Goal: Task Accomplishment & Management: Manage account settings

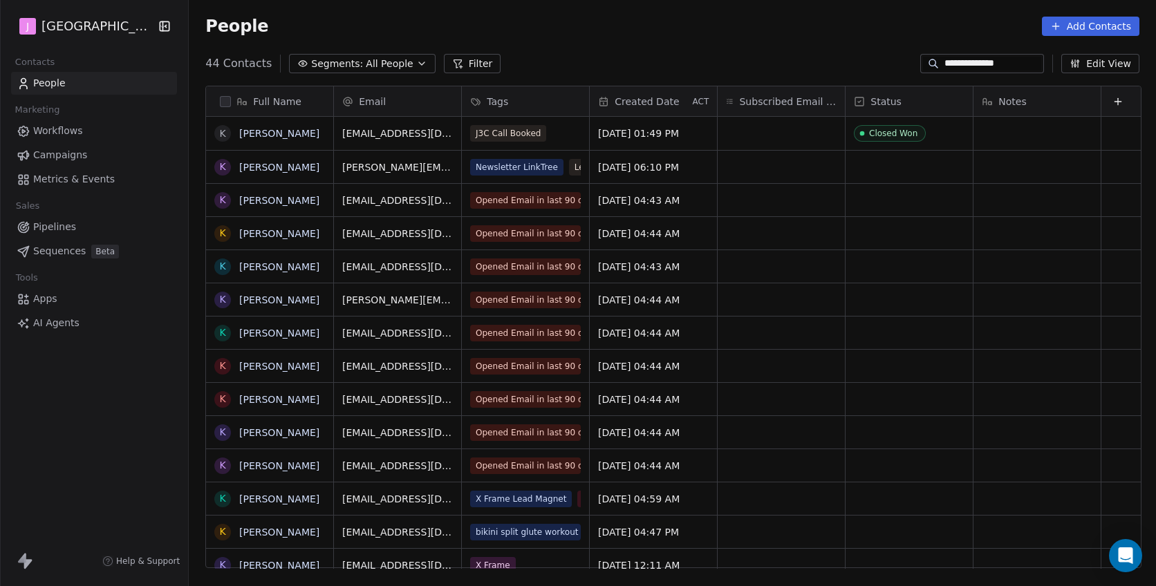
scroll to position [516, 969]
click at [61, 223] on span "Pipelines" at bounding box center [54, 227] width 43 height 15
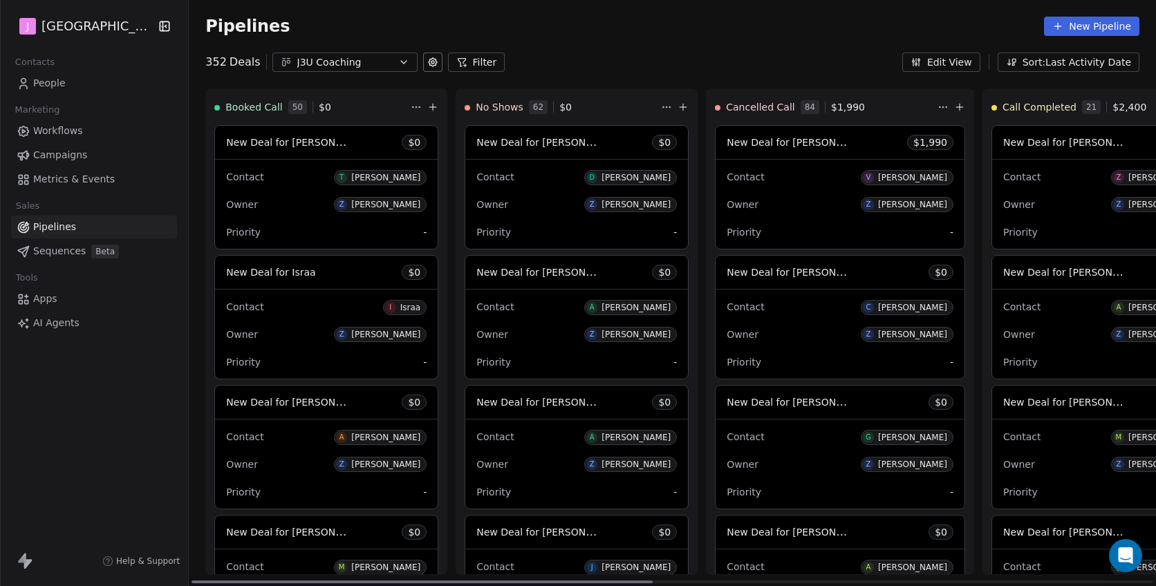
click at [317, 142] on span "New Deal for [PERSON_NAME]" at bounding box center [299, 142] width 146 height 13
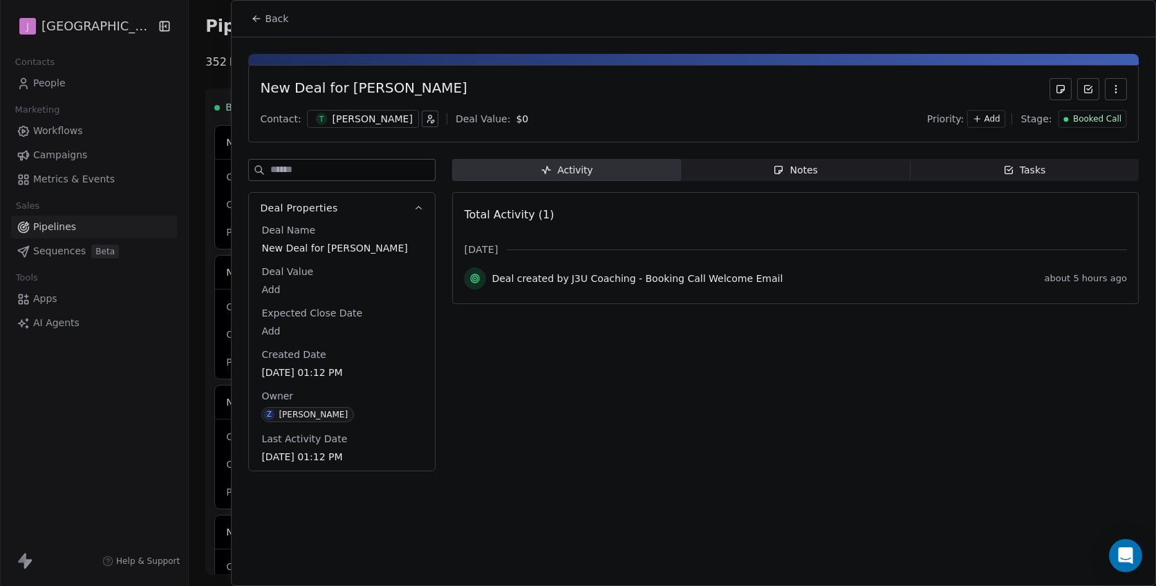
click at [1083, 120] on span "Booked Call" at bounding box center [1097, 119] width 48 height 12
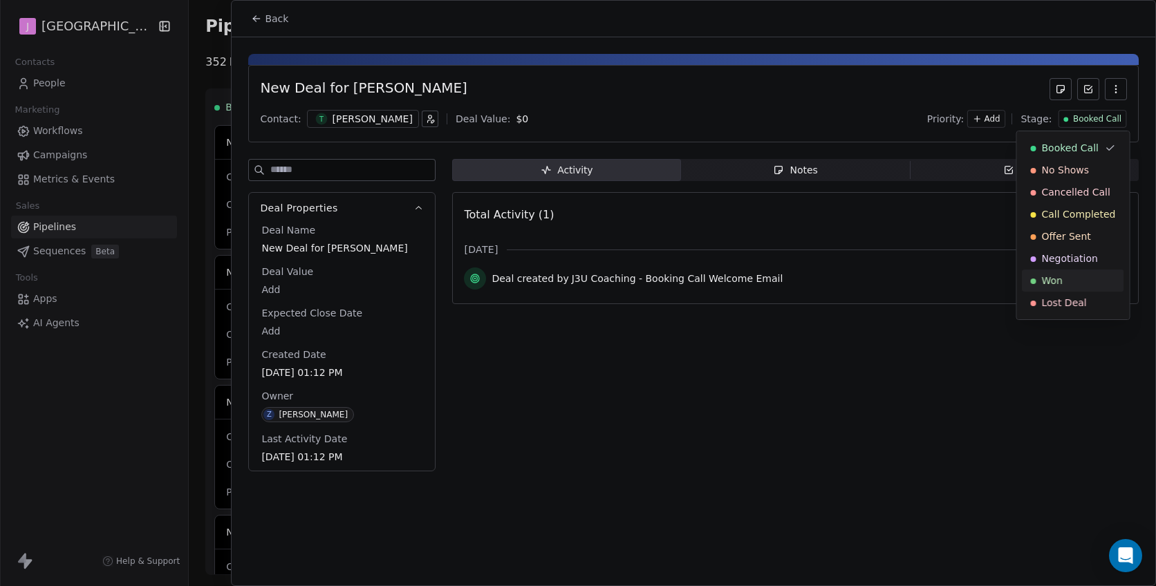
click at [1048, 287] on span "Won" at bounding box center [1052, 281] width 21 height 14
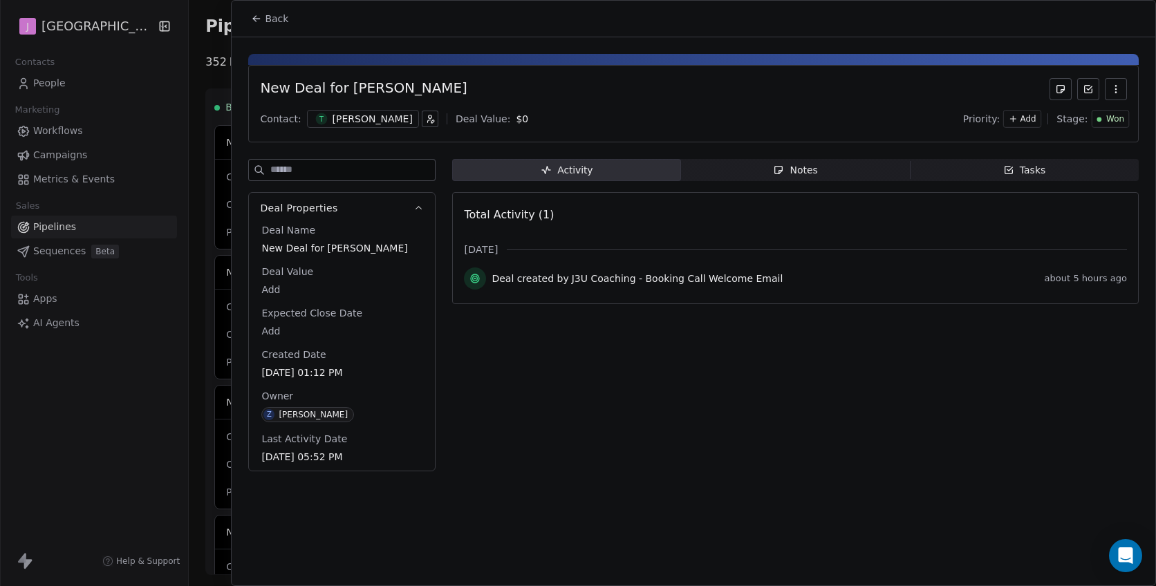
click at [268, 298] on div "Deal Name New Deal for [PERSON_NAME] Deal Value Add Expected Close Date Add Cre…" at bounding box center [342, 344] width 167 height 242
click at [272, 290] on body "J J3 University Contacts People Marketing Workflows Campaigns Metrics & Events …" at bounding box center [578, 293] width 1156 height 586
type input "*****"
click at [357, 116] on html "J J3 University Contacts People Marketing Workflows Campaigns Metrics & Events …" at bounding box center [578, 293] width 1156 height 586
click at [353, 120] on div "[PERSON_NAME]" at bounding box center [373, 119] width 80 height 14
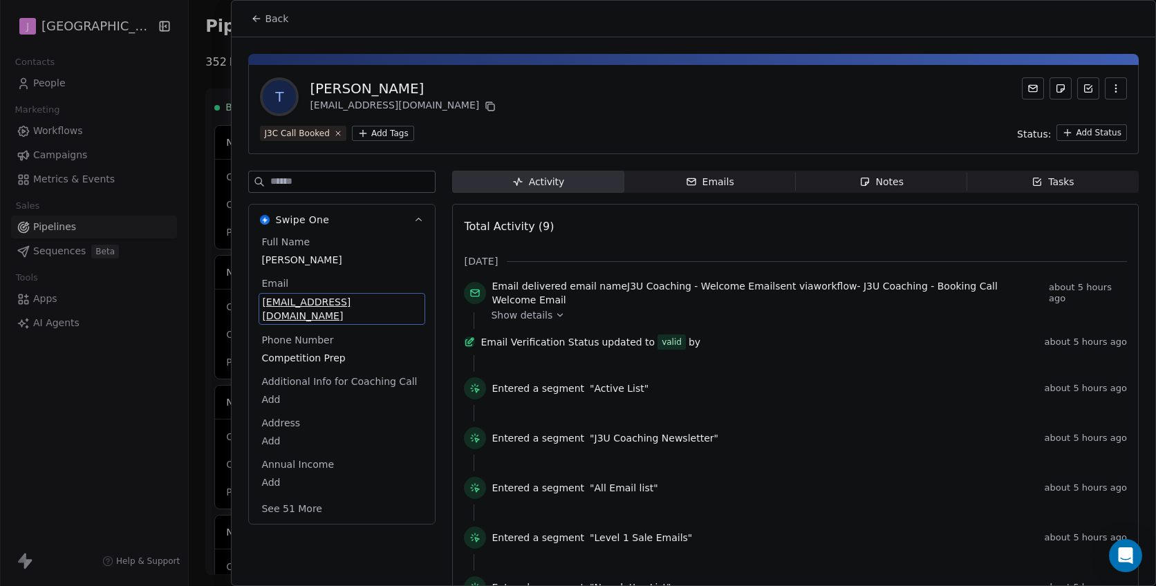
scroll to position [9, 0]
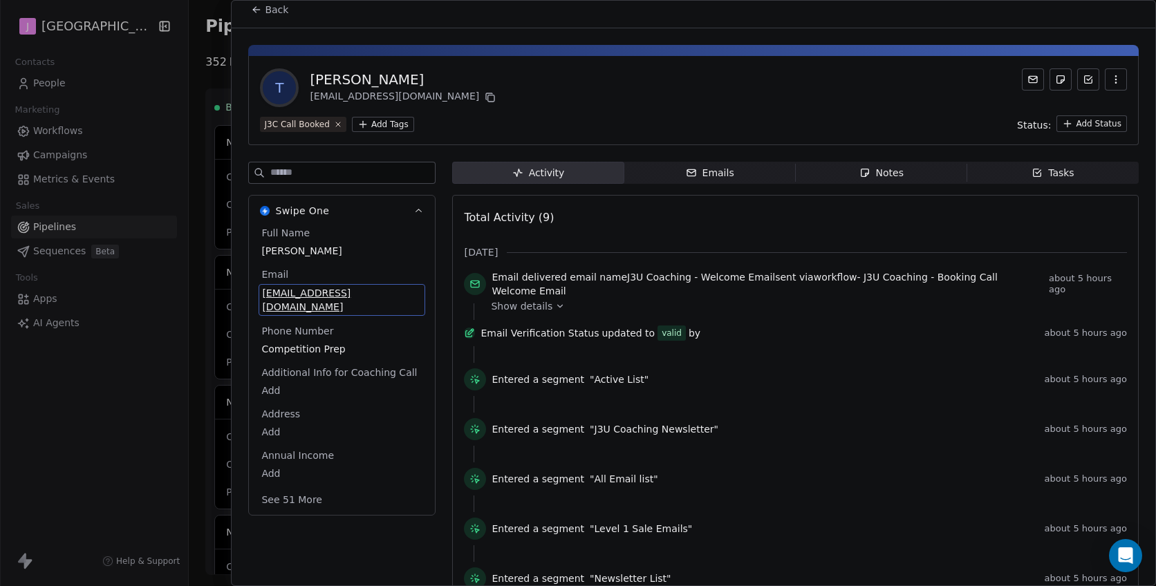
drag, startPoint x: 263, startPoint y: 306, endPoint x: 340, endPoint y: 306, distance: 77.4
click at [348, 306] on div "Full Name [PERSON_NAME] Email [EMAIL_ADDRESS][DOMAIN_NAME] Phone Number Competi…" at bounding box center [342, 367] width 167 height 283
drag, startPoint x: 271, startPoint y: 293, endPoint x: 352, endPoint y: 294, distance: 80.9
click at [354, 293] on span "[EMAIL_ADDRESS][DOMAIN_NAME]" at bounding box center [342, 300] width 160 height 28
click at [352, 294] on span "[EMAIL_ADDRESS][DOMAIN_NAME]" at bounding box center [342, 300] width 160 height 28
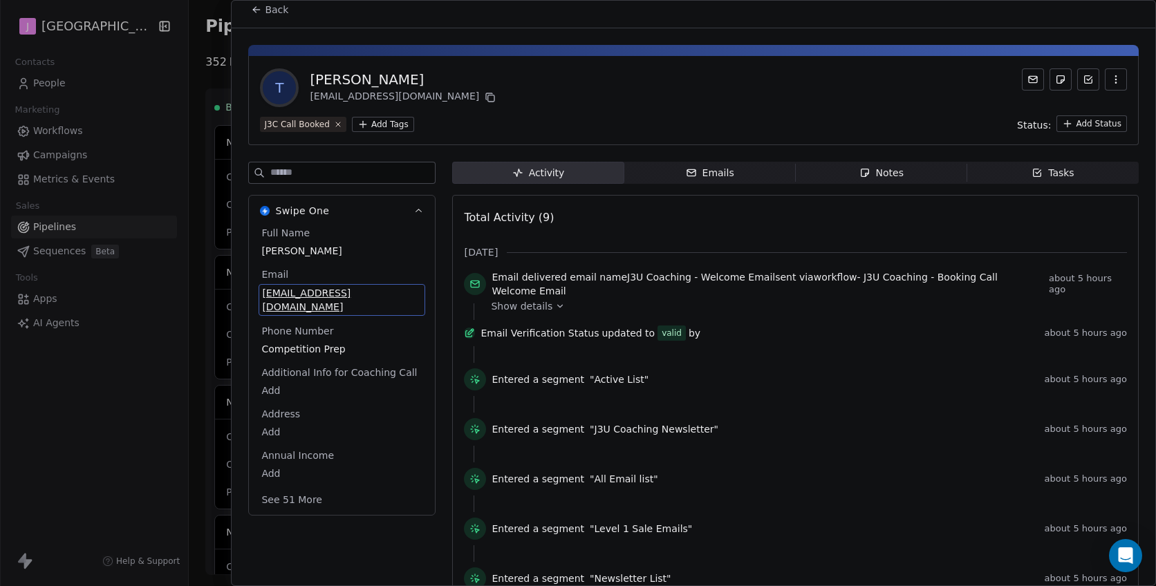
click at [353, 293] on span "[EMAIL_ADDRESS][DOMAIN_NAME]" at bounding box center [342, 300] width 160 height 28
click at [352, 297] on input "**********" at bounding box center [343, 302] width 160 height 28
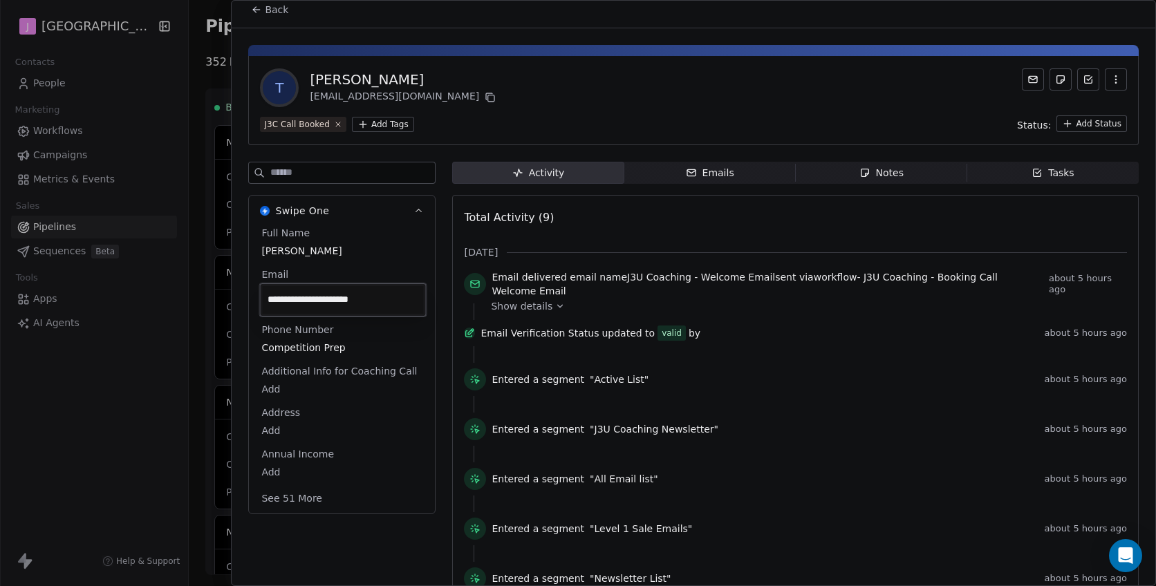
click at [271, 17] on html "J J3 University Contacts People Marketing Workflows Campaigns Metrics & Events …" at bounding box center [578, 293] width 1156 height 586
click at [271, 9] on span "Back" at bounding box center [277, 10] width 24 height 14
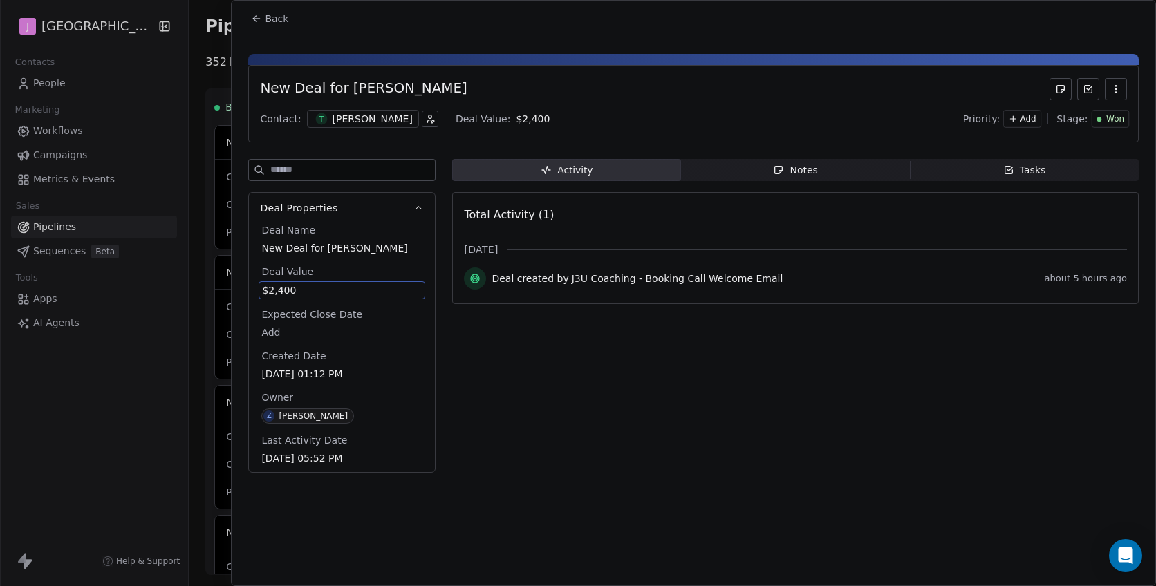
click at [30, 136] on div at bounding box center [578, 293] width 1156 height 586
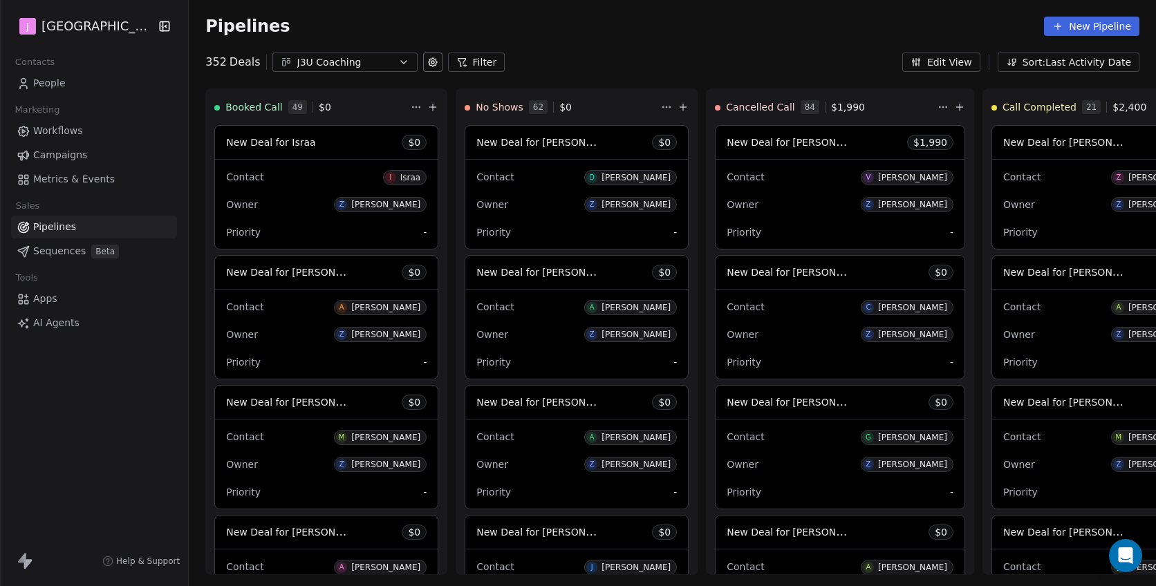
click at [45, 83] on span "People" at bounding box center [49, 83] width 32 height 15
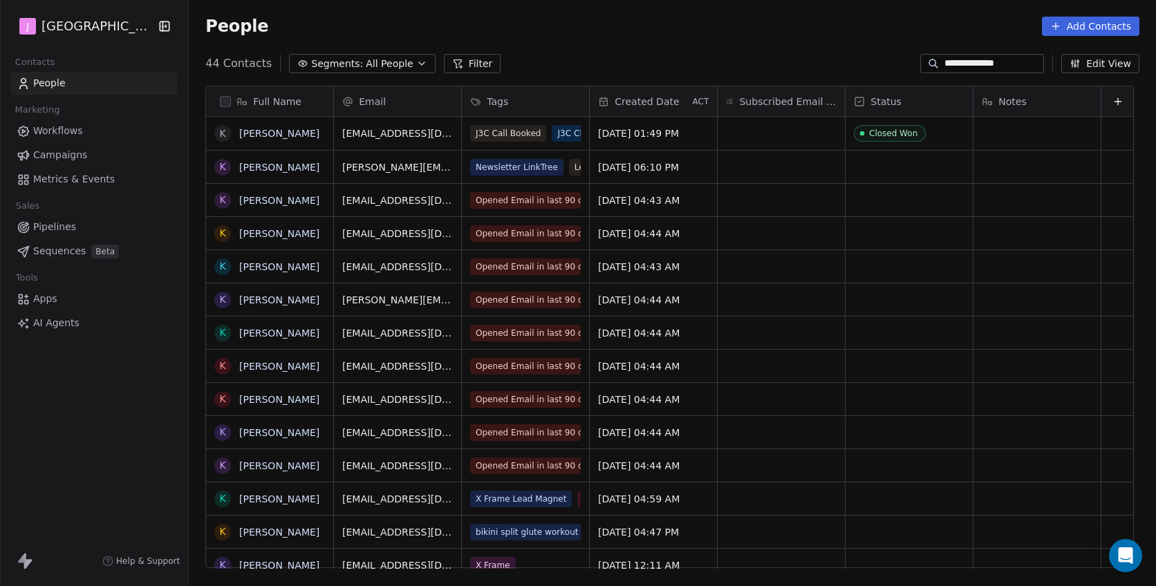
scroll to position [516, 969]
click at [962, 66] on input "**********" at bounding box center [992, 64] width 97 height 14
paste input "*********"
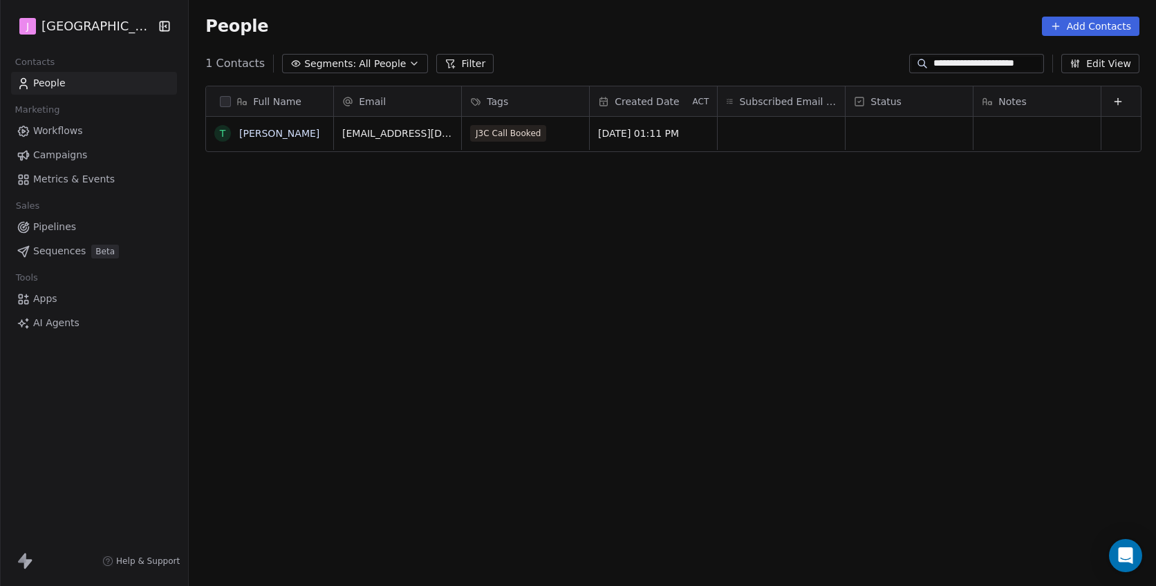
type input "**********"
click at [917, 147] on div "grid" at bounding box center [908, 133] width 127 height 33
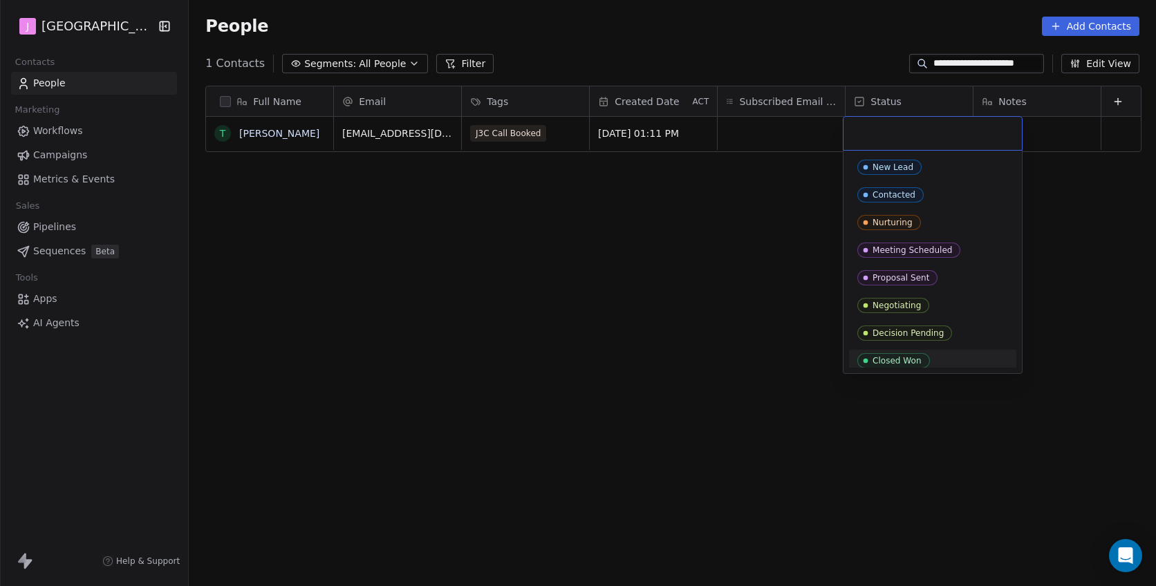
click at [897, 357] on div "Closed Won" at bounding box center [896, 361] width 49 height 10
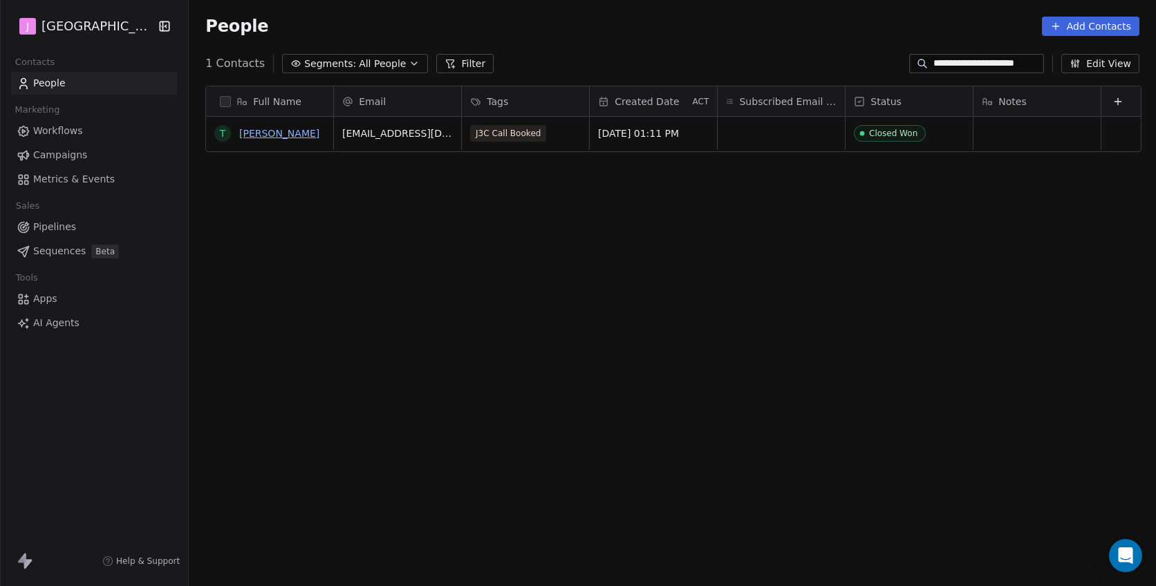
click at [290, 133] on link "[PERSON_NAME]" at bounding box center [279, 133] width 80 height 11
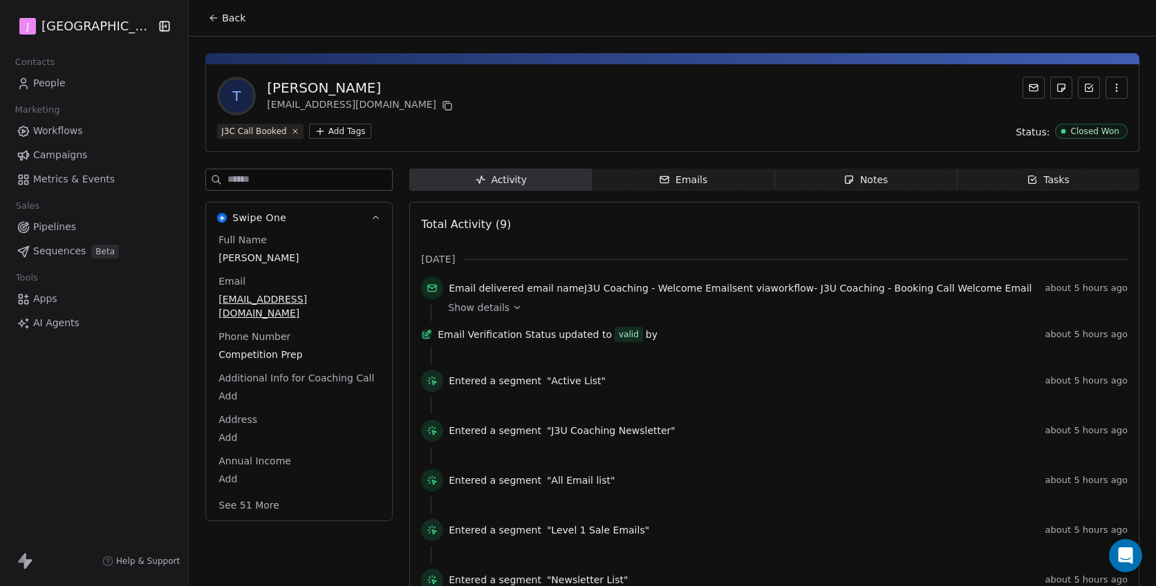
click at [249, 478] on div "Full Name [PERSON_NAME] Email [EMAIL_ADDRESS][DOMAIN_NAME] Phone Number Competi…" at bounding box center [299, 374] width 167 height 282
click at [249, 494] on button "See 51 More" at bounding box center [248, 505] width 77 height 25
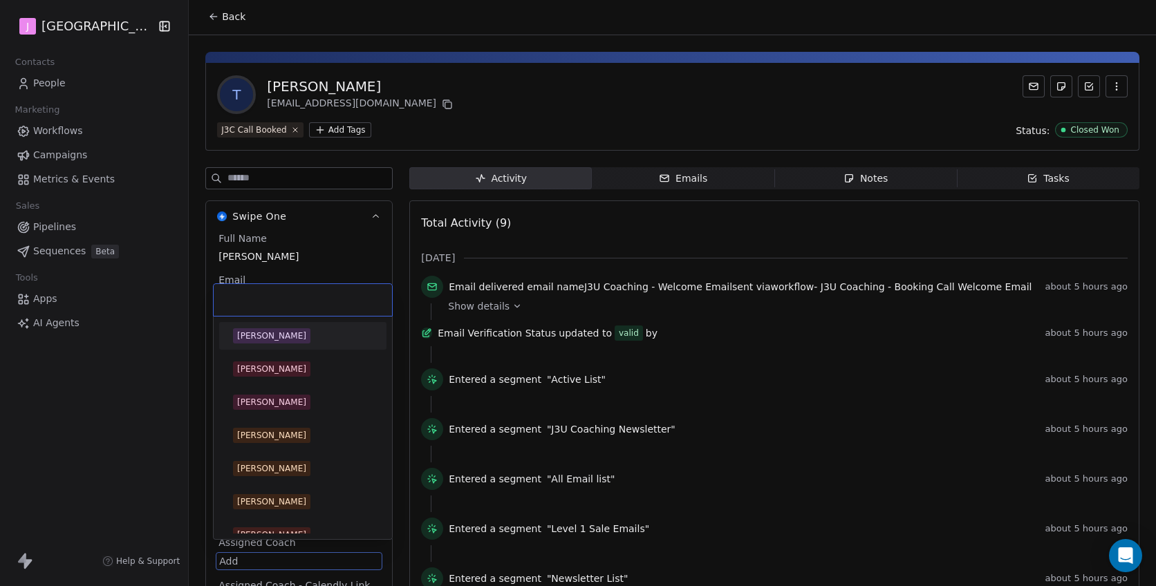
click at [233, 544] on html "J J3 University Contacts People Marketing Workflows Campaigns Metrics & Events …" at bounding box center [578, 293] width 1156 height 586
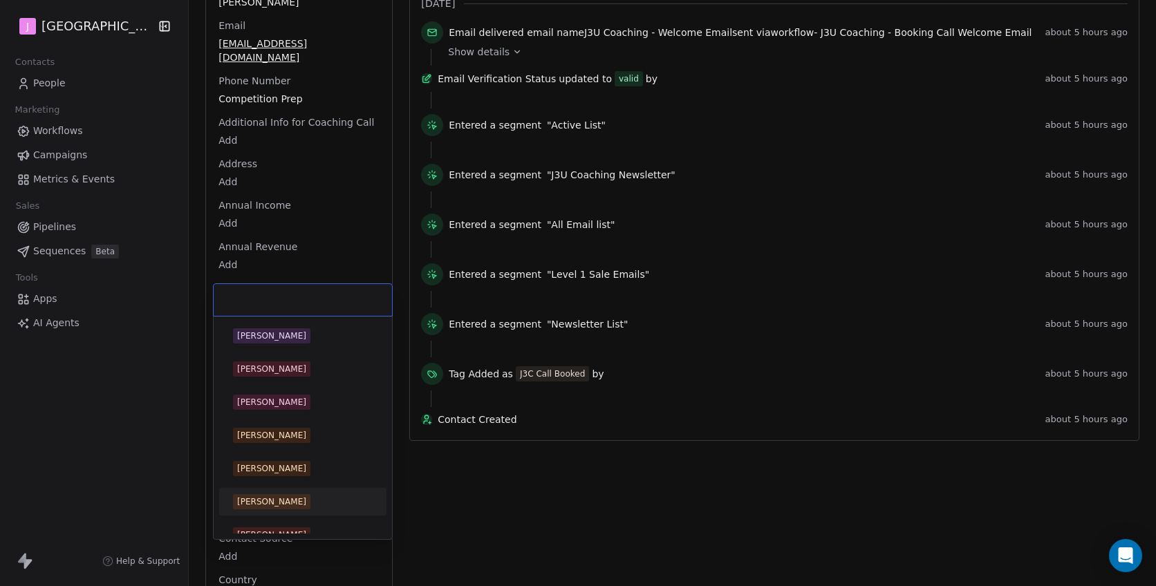
click at [285, 507] on span "[PERSON_NAME]" at bounding box center [271, 501] width 77 height 15
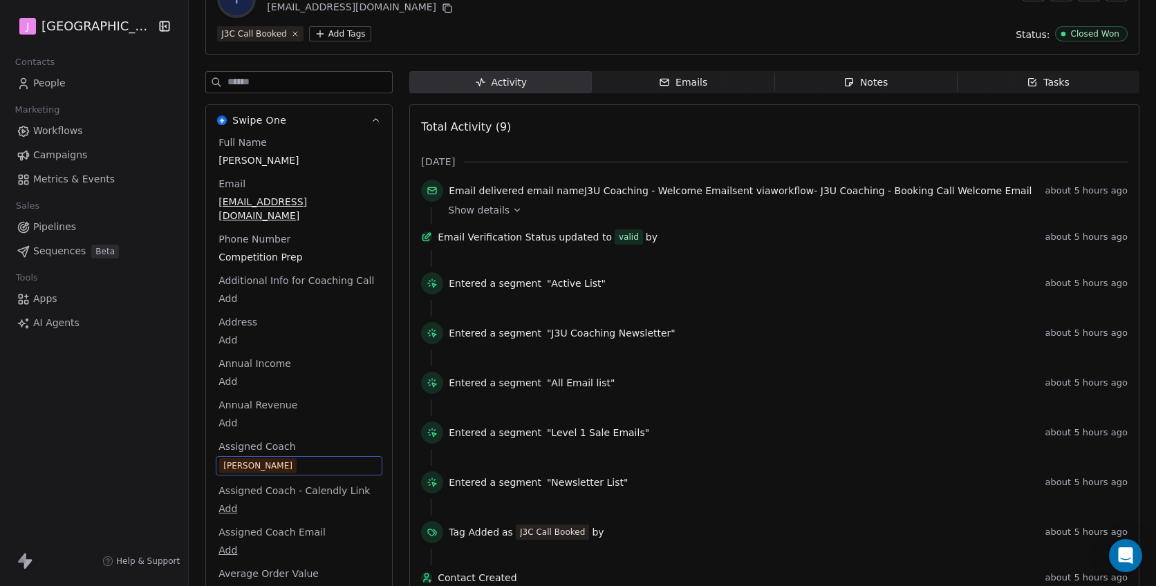
scroll to position [0, 0]
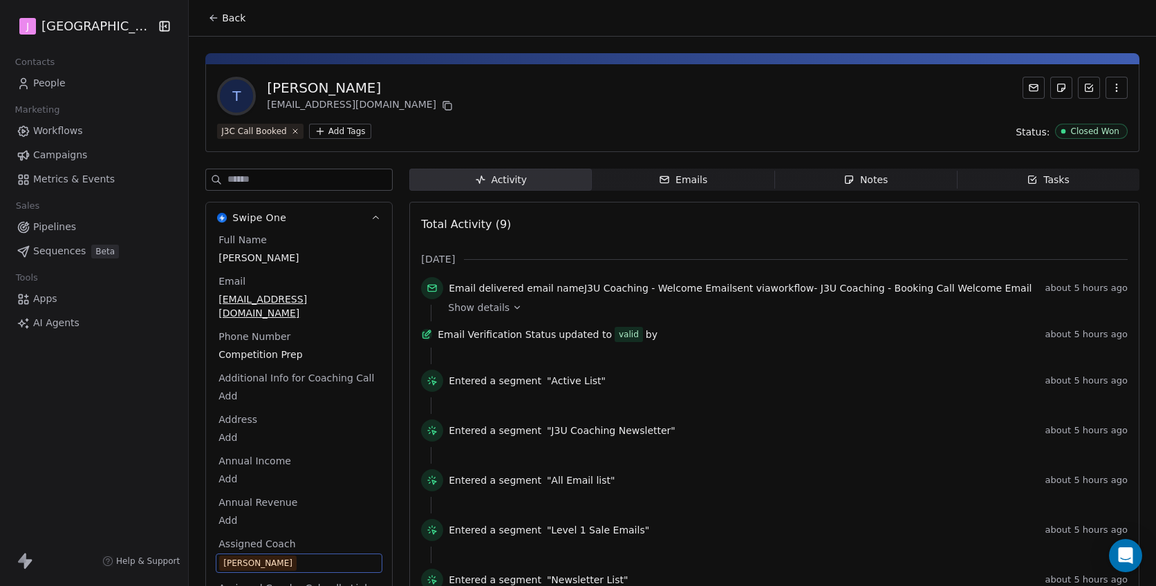
click at [239, 30] on div "Back" at bounding box center [672, 18] width 967 height 36
click at [234, 18] on span "Back" at bounding box center [234, 18] width 24 height 14
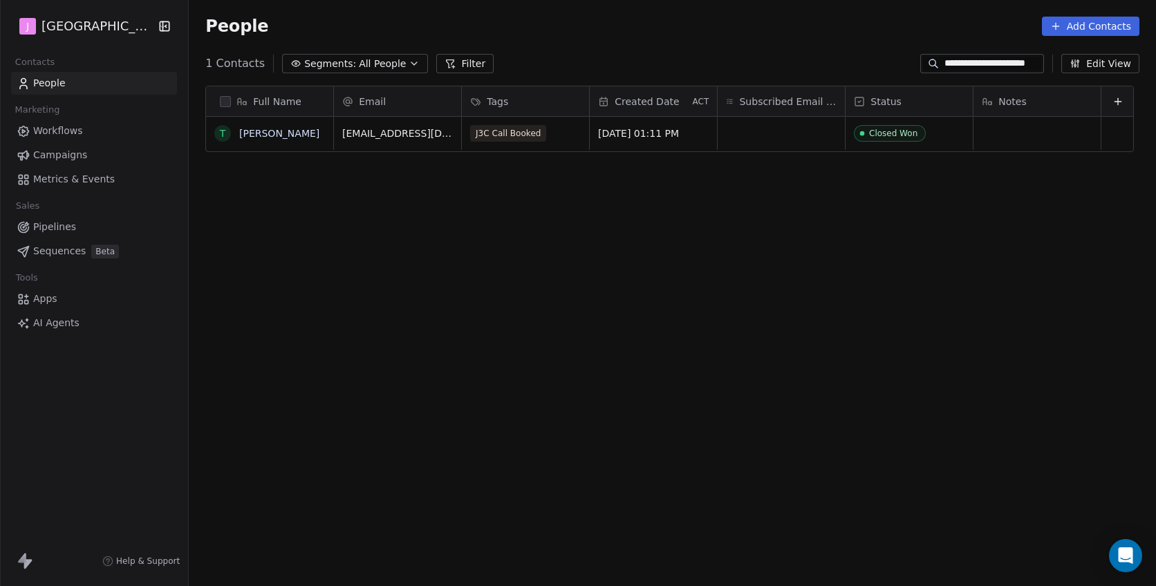
scroll to position [516, 969]
